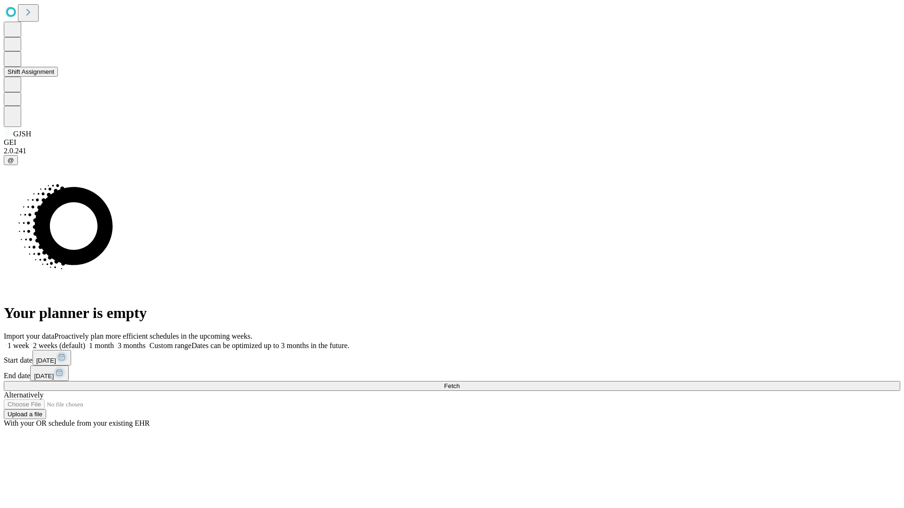
click at [58, 77] on button "Shift Assignment" at bounding box center [31, 72] width 54 height 10
